Goal: Task Accomplishment & Management: Use online tool/utility

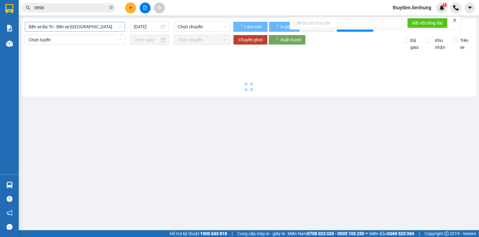
click at [82, 29] on span "Bến xe Ba Tri - Bến xe [GEOGRAPHIC_DATA]" at bounding box center [75, 26] width 93 height 9
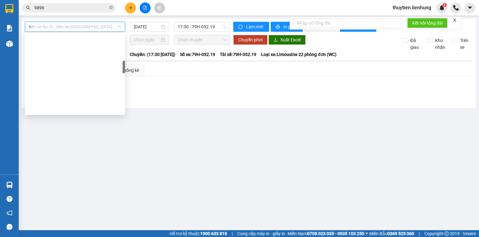
type input "be"
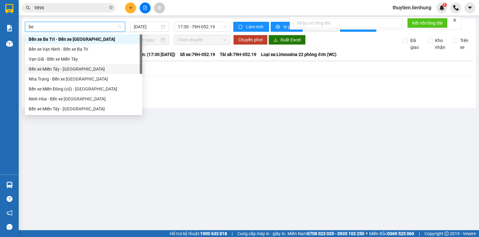
scroll to position [20, 0]
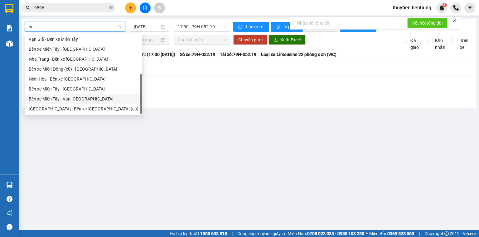
click at [68, 97] on div "Bến xe Miền Tây - Vạn [GEOGRAPHIC_DATA]" at bounding box center [84, 99] width 110 height 7
type input "[DATE]"
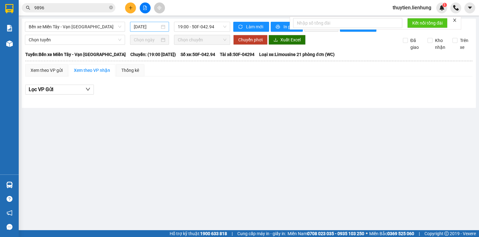
click at [159, 23] on div "[DATE]" at bounding box center [149, 27] width 39 height 10
click at [204, 14] on div "Kết quả tìm kiếm ( 20 ) Bộ lọc Mã ĐH Trạng thái Món hàng Thu hộ Tổng cước Chưa …" at bounding box center [239, 8] width 479 height 16
click at [202, 26] on span "19:00 - 50F-042.94" at bounding box center [202, 26] width 49 height 9
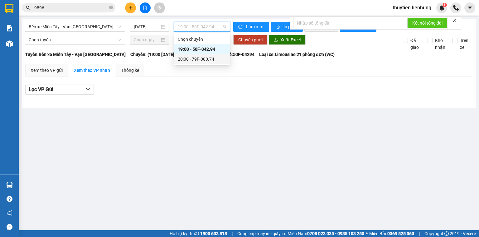
click at [188, 60] on div "20:00 - 79F-000.74" at bounding box center [202, 59] width 49 height 7
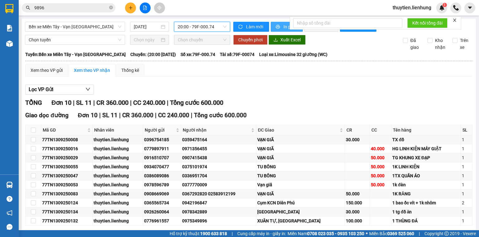
click at [284, 25] on span "In phơi" at bounding box center [290, 26] width 14 height 7
click at [370, 199] on td at bounding box center [381, 194] width 22 height 9
